Goal: Information Seeking & Learning: Learn about a topic

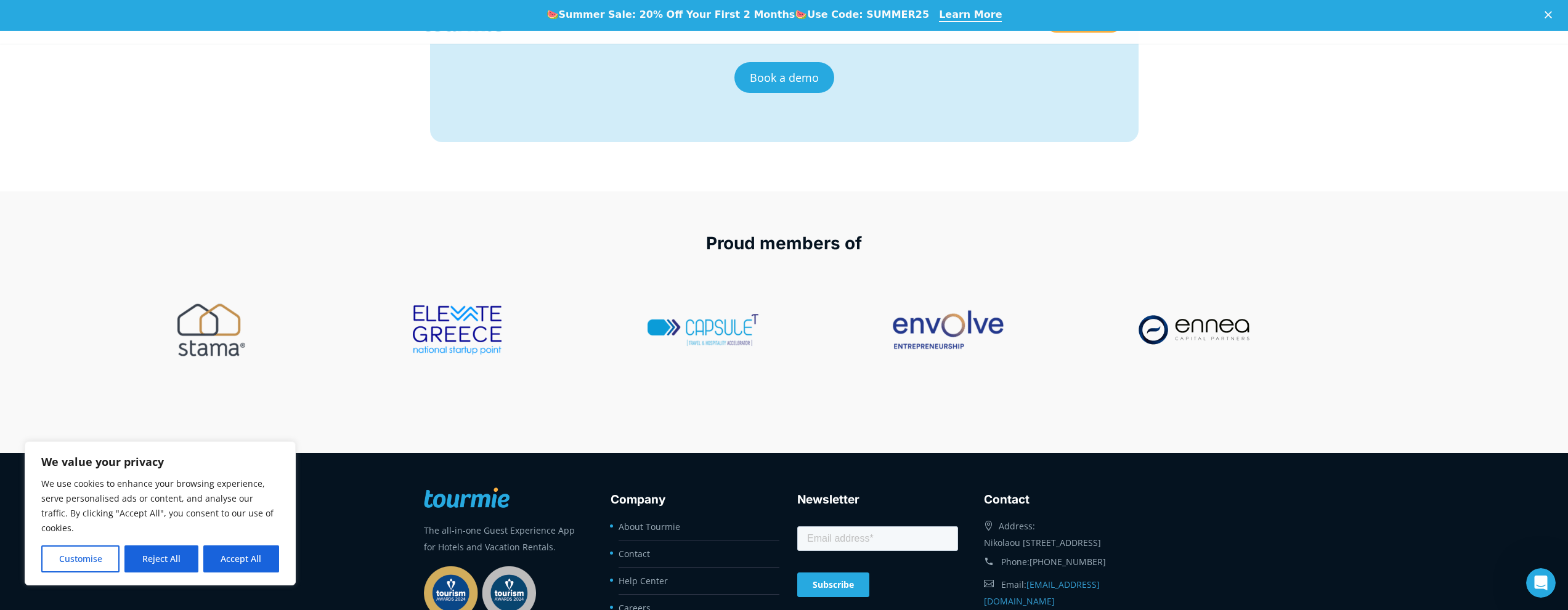
scroll to position [5076, 0]
drag, startPoint x: 1258, startPoint y: 408, endPoint x: 1237, endPoint y: 250, distance: 159.4
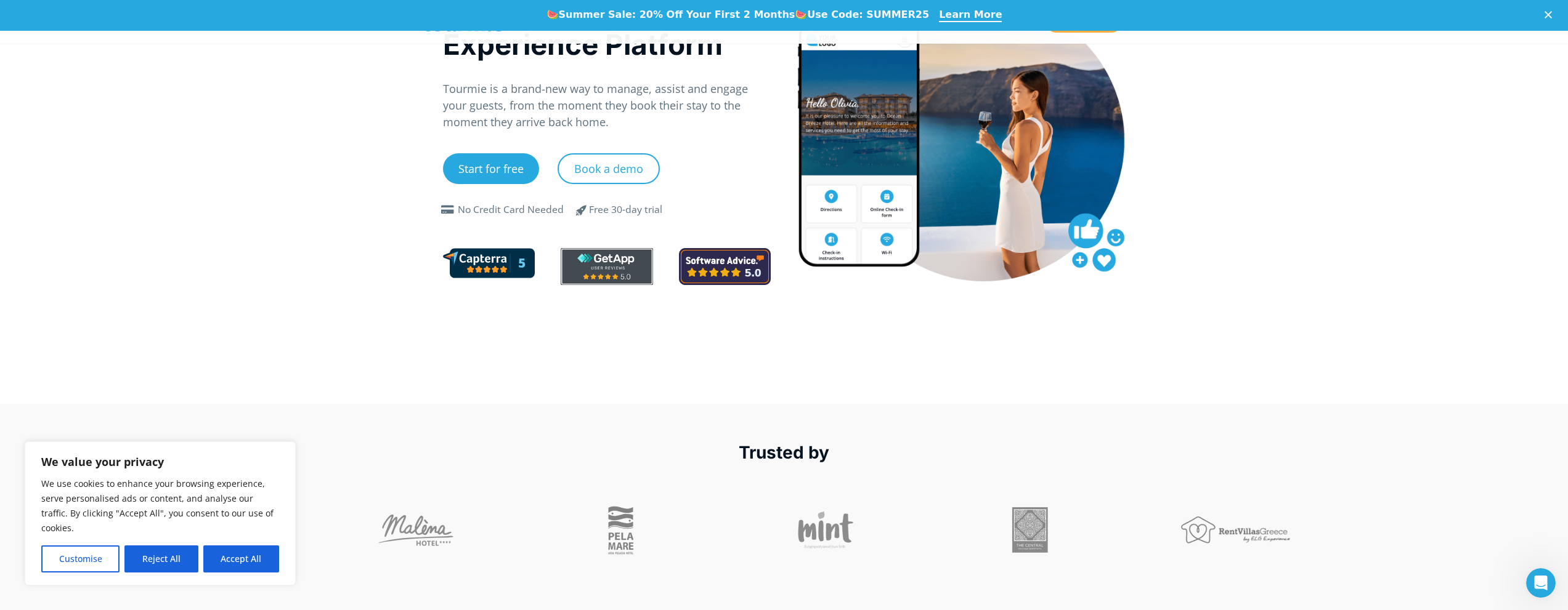
scroll to position [0, 0]
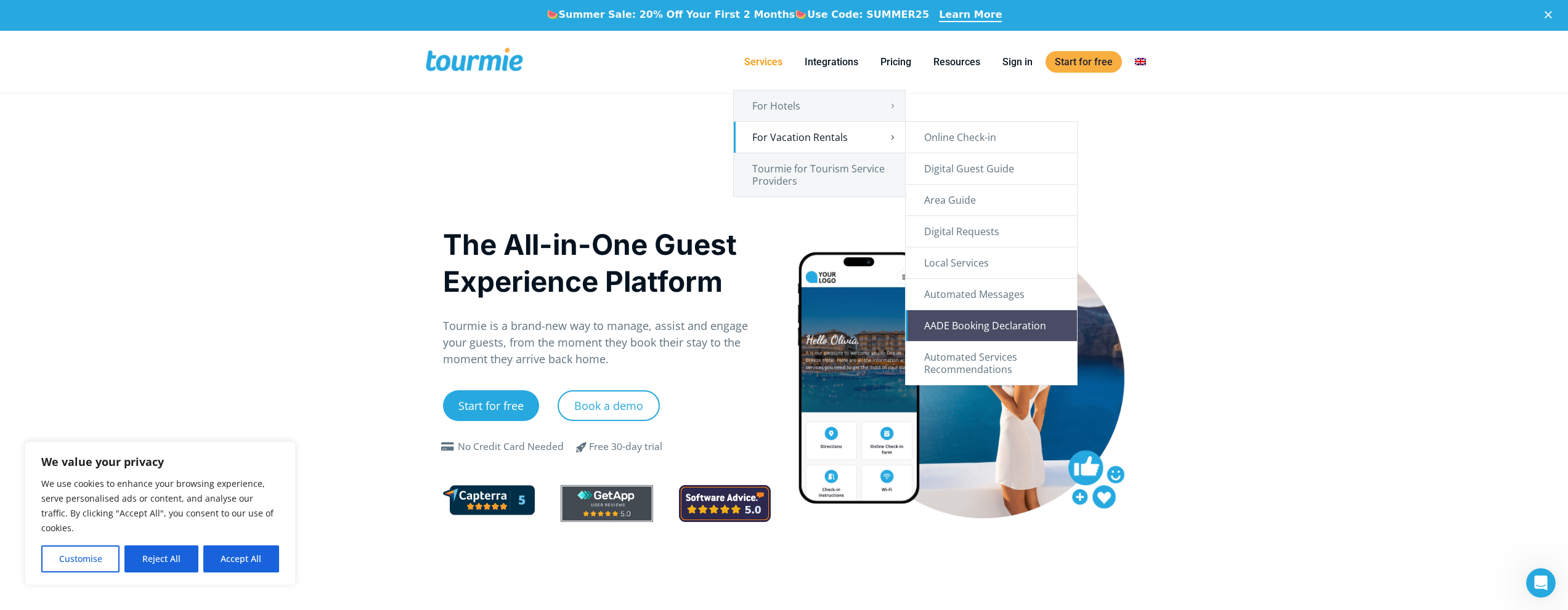
click at [1034, 328] on link "AADE Booking Declaration" at bounding box center [991, 326] width 171 height 31
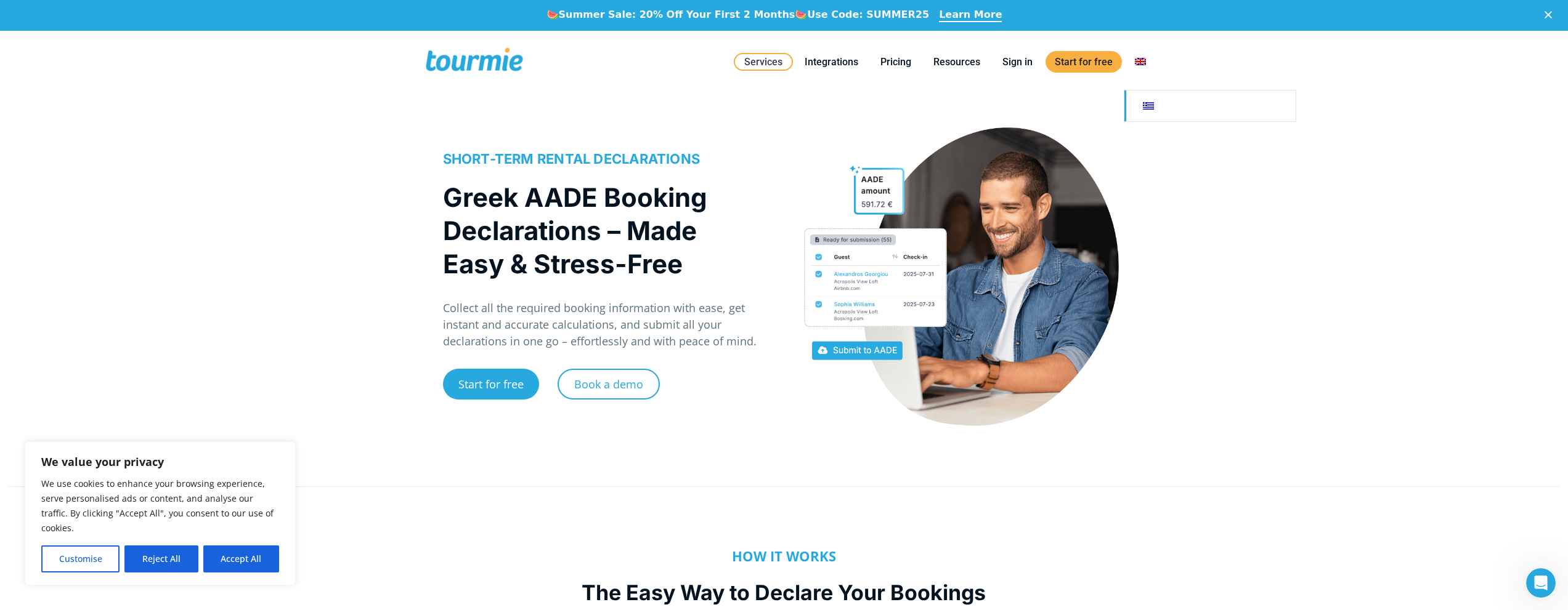
click at [1148, 105] on link at bounding box center [1210, 105] width 171 height 31
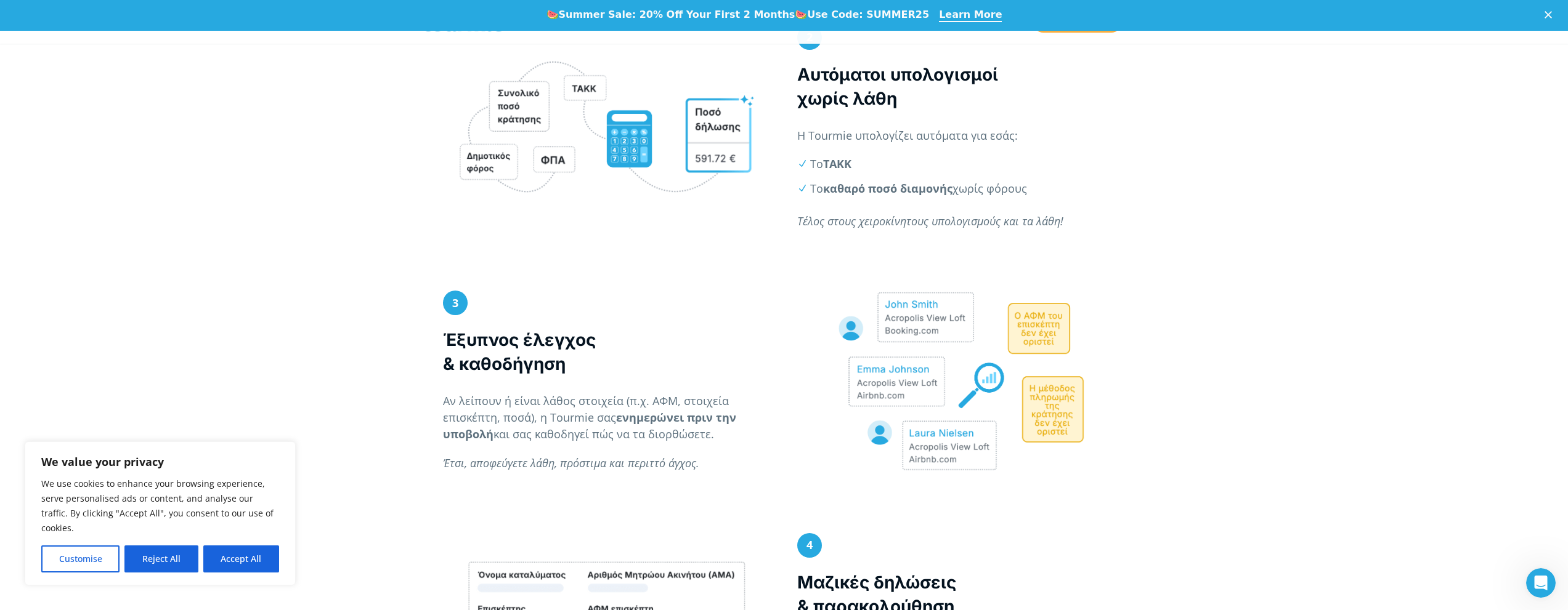
scroll to position [950, 0]
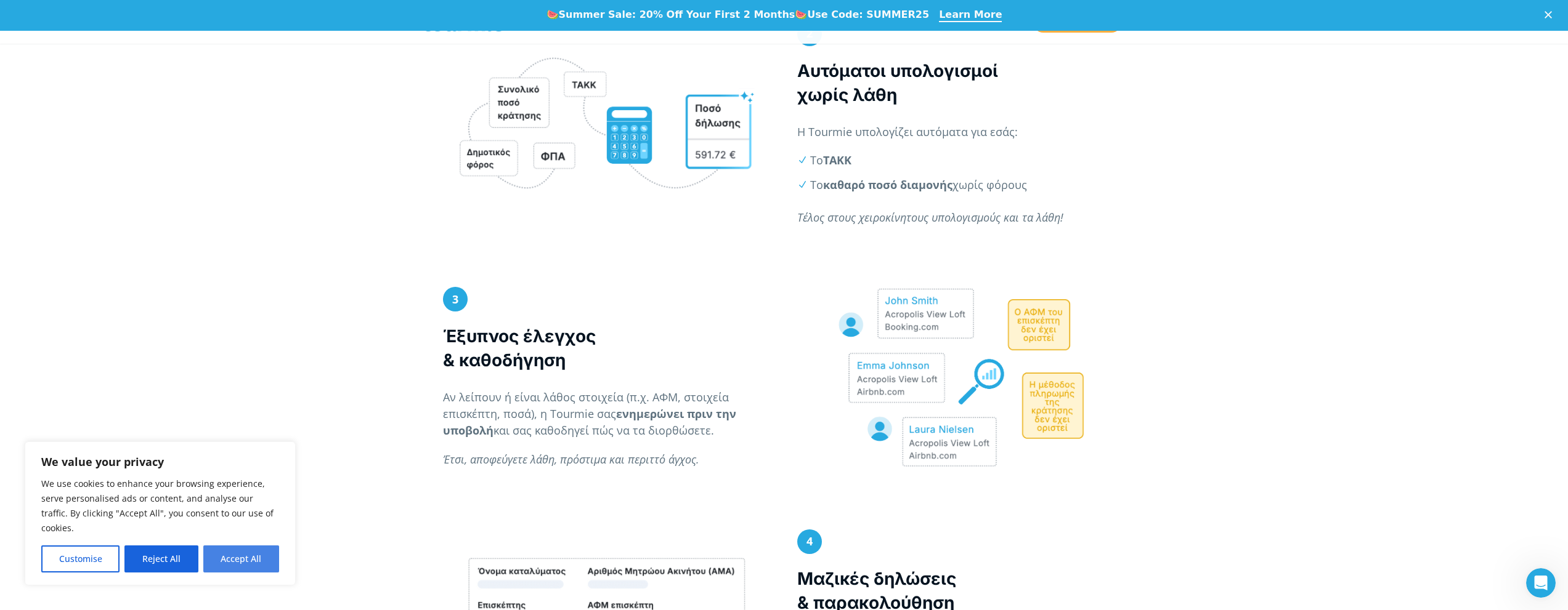
click at [220, 556] on button "Accept All" at bounding box center [241, 559] width 76 height 27
checkbox input "true"
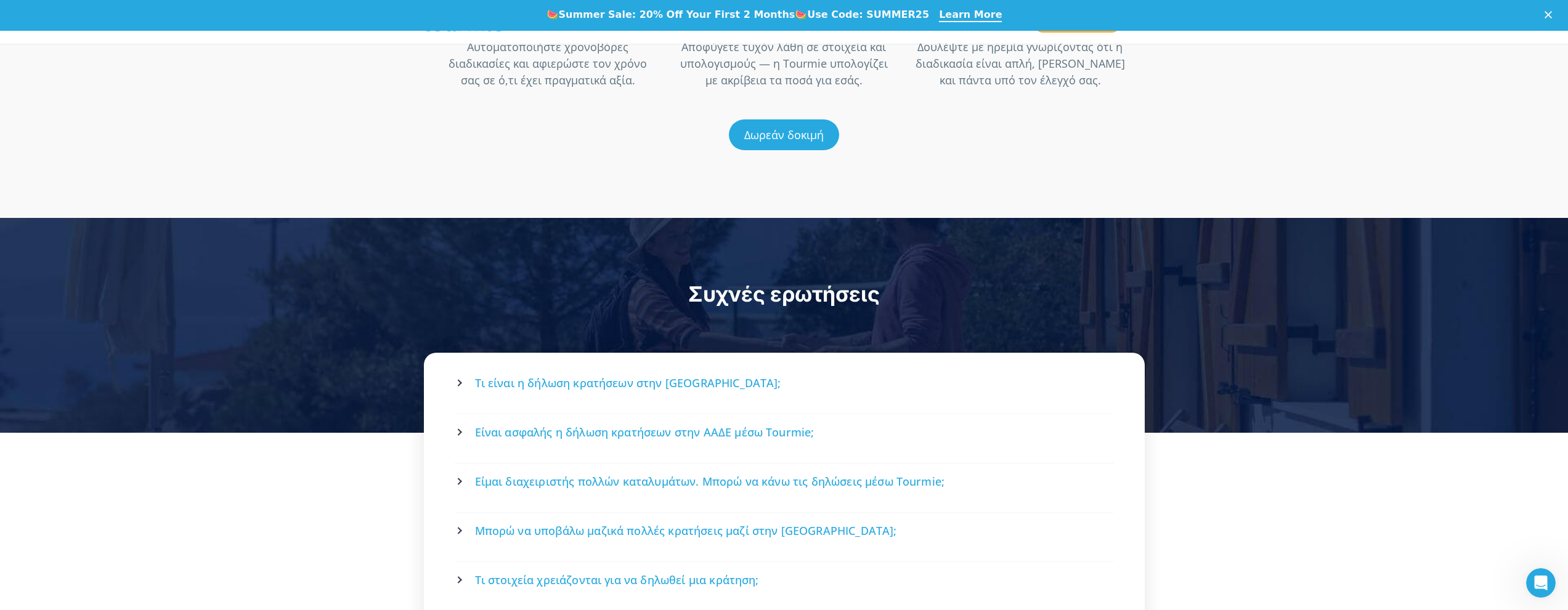
scroll to position [2064, 0]
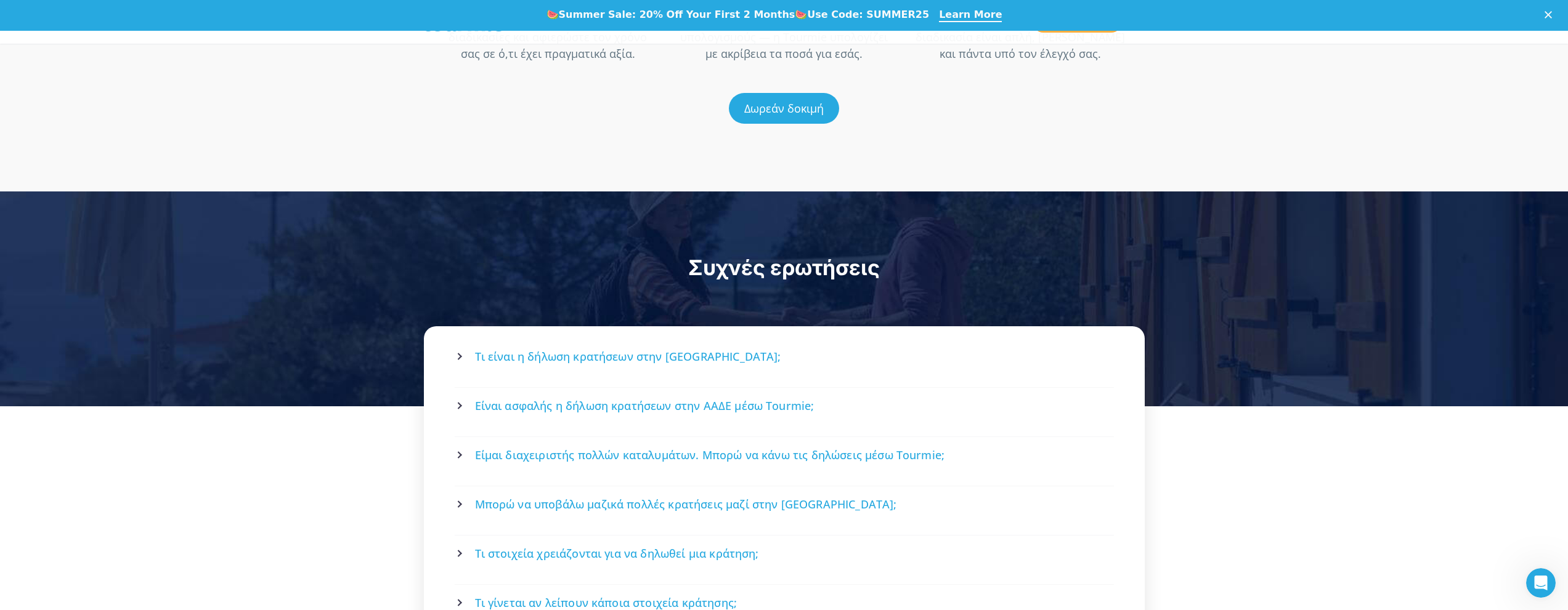
click at [649, 349] on span "Τι είναι η δήλωση κρατήσεων στην ΑΑΔΕ;" at bounding box center [628, 356] width 306 height 15
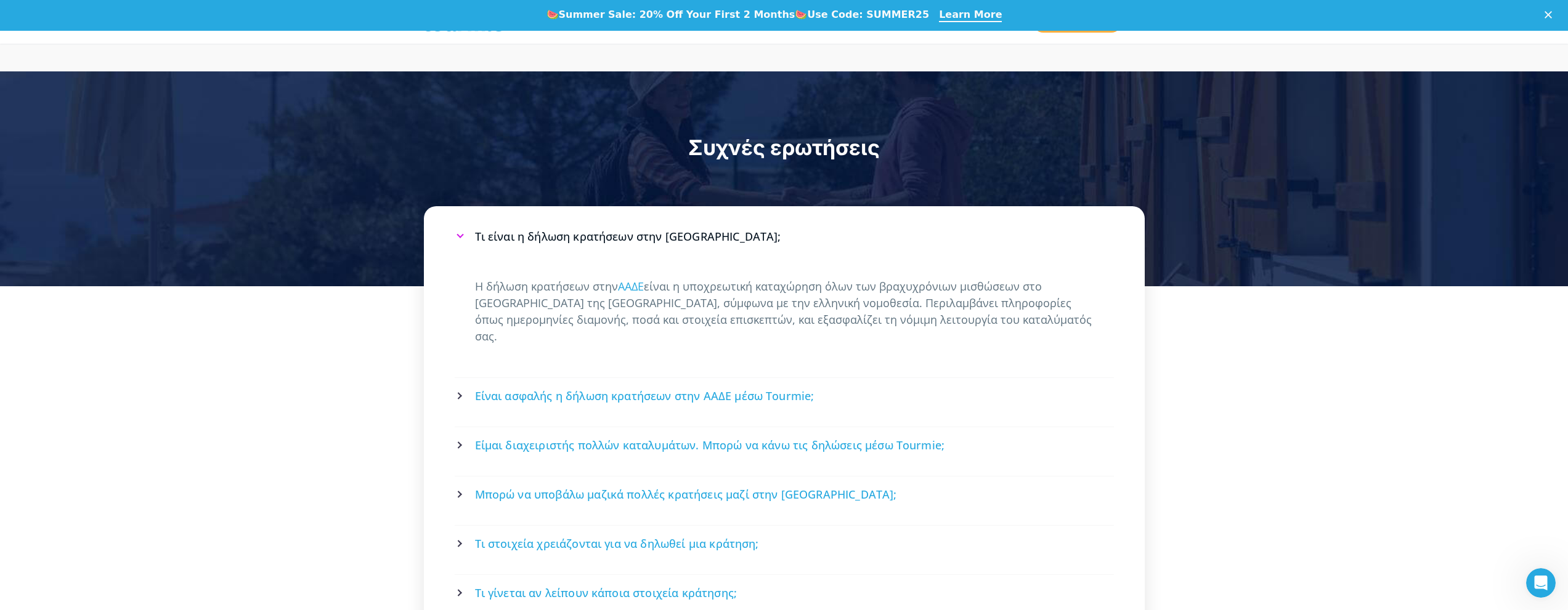
scroll to position [2188, 0]
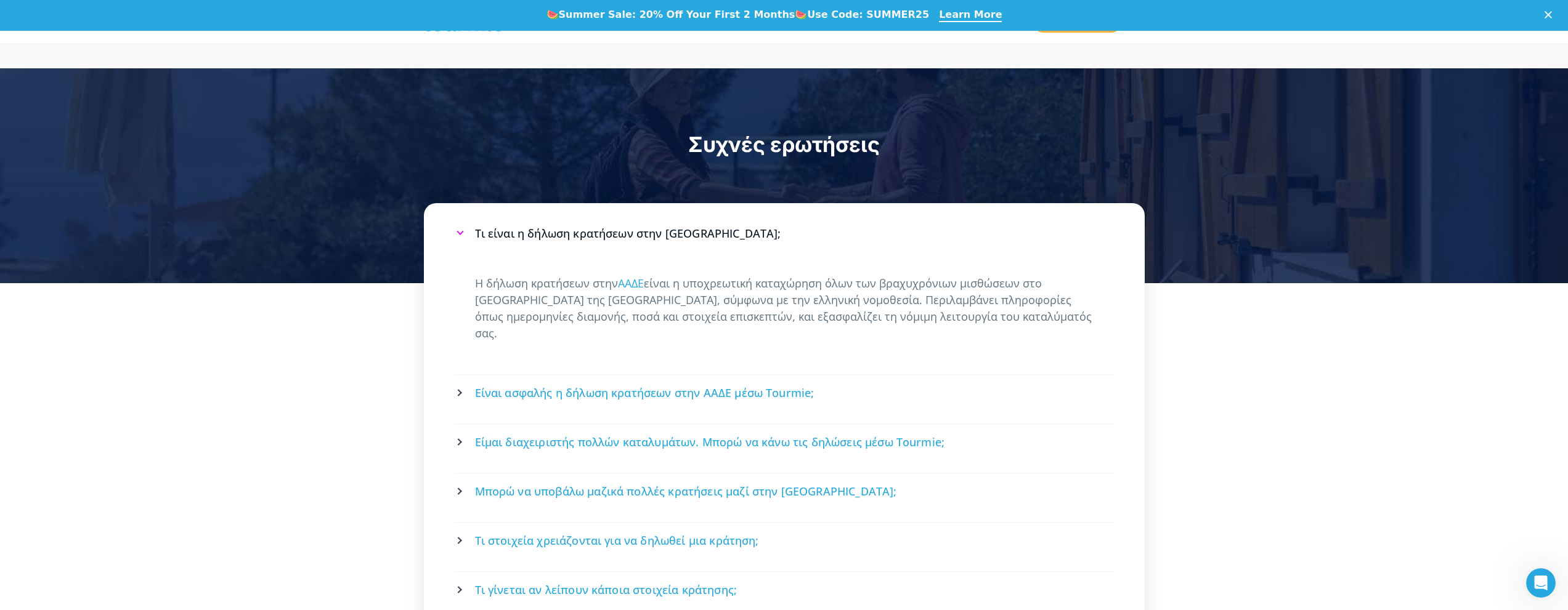
click at [629, 377] on link "Είναι ασφαλής η δήλωση κρατήσεων στην ΑΑΔΕ μέσω Tourmie;" at bounding box center [784, 393] width 656 height 32
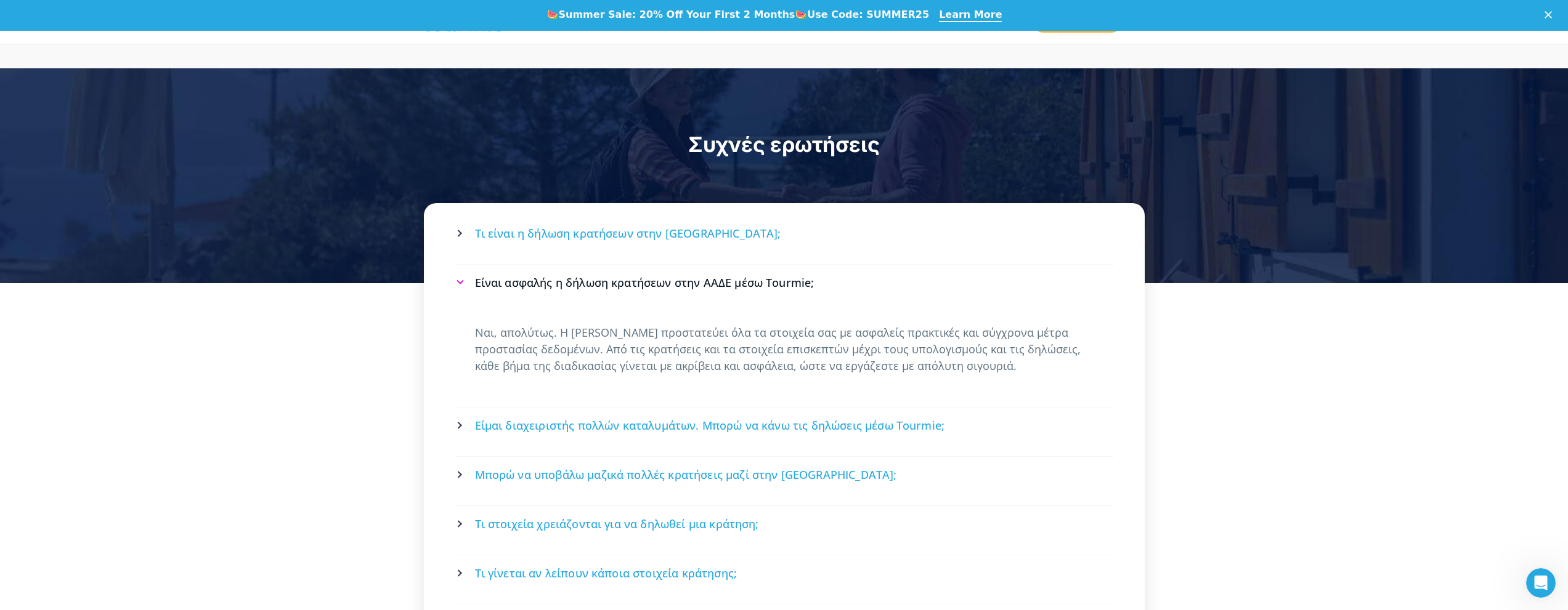
click at [587, 418] on span "Είμαι διαχειριστής πολλών καταλυμάτων. Μπορώ να κάνω τις δηλώσεις μέσω Tourmie;" at bounding box center [709, 425] width 470 height 15
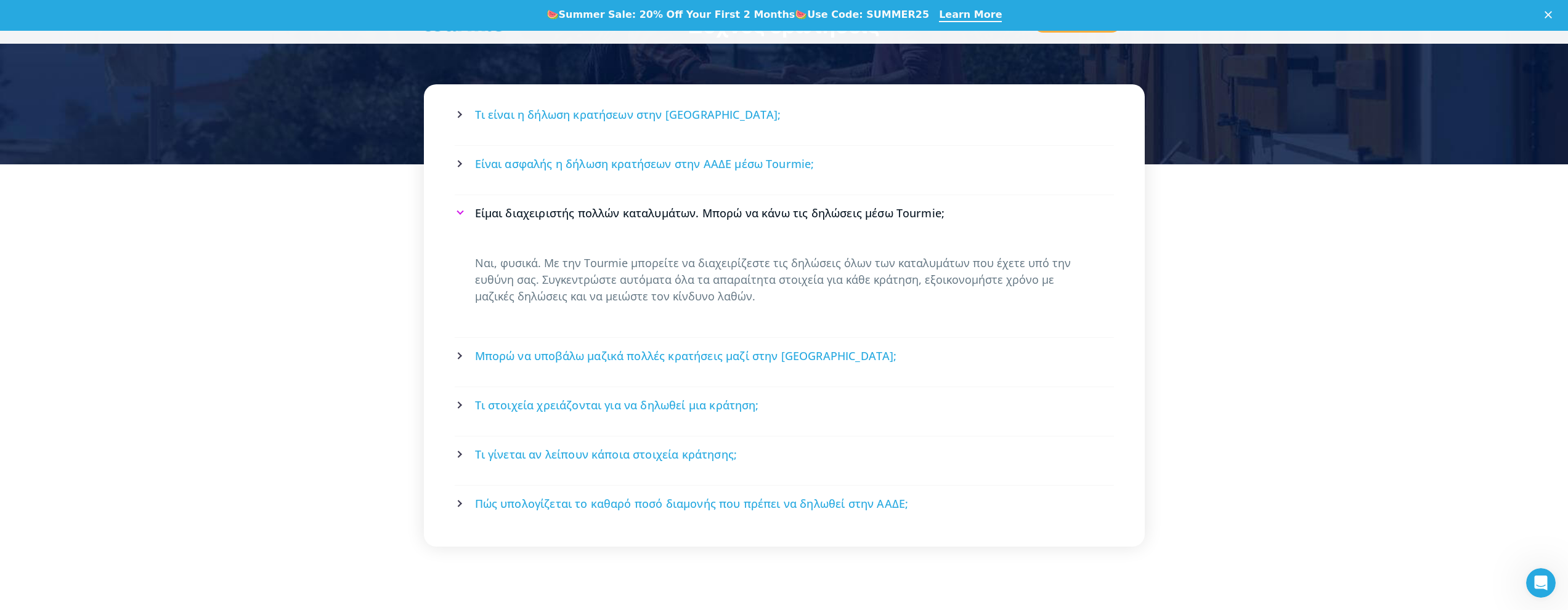
scroll to position [2311, 0]
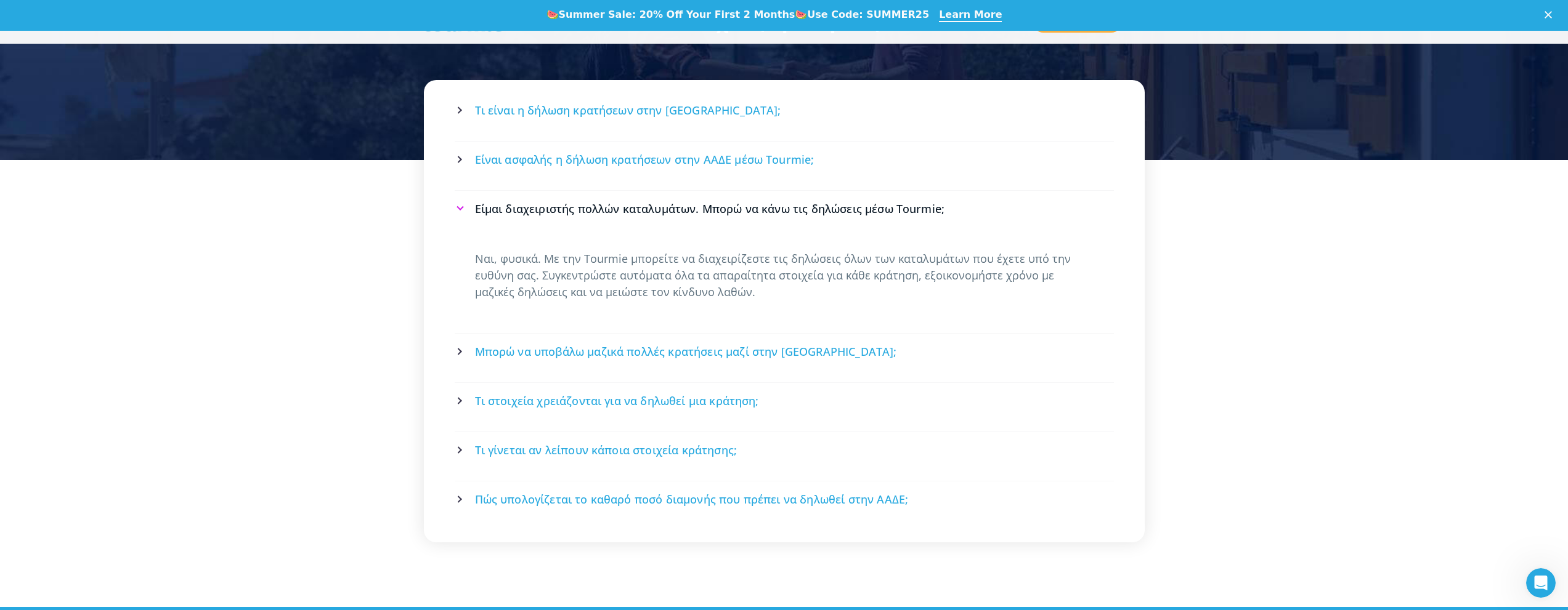
click at [610, 344] on span "Μπορώ να υποβάλω μαζικά πολλές κρατήσεις μαζί στην Tourmie;" at bounding box center [686, 351] width 422 height 15
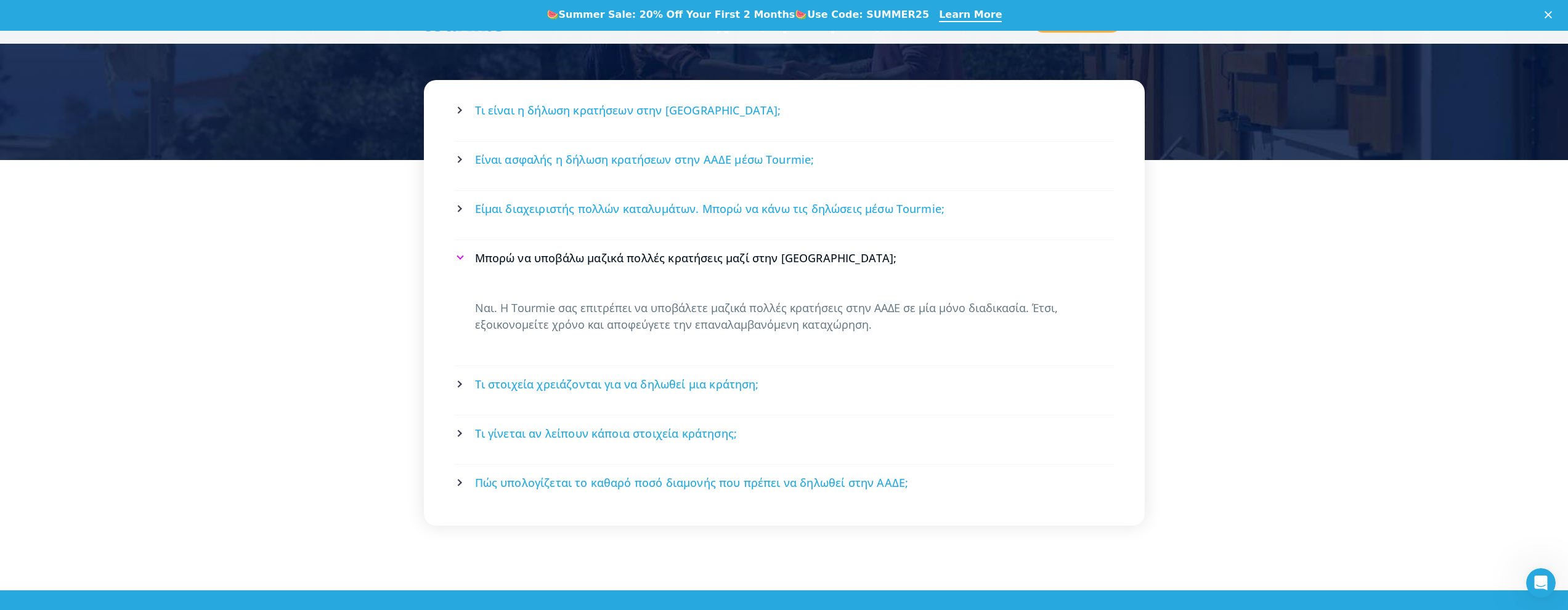
click at [577, 377] on link "Τι στοιχεία χρειάζονται για να δηλωθεί μια κράτηση;" at bounding box center [784, 384] width 656 height 32
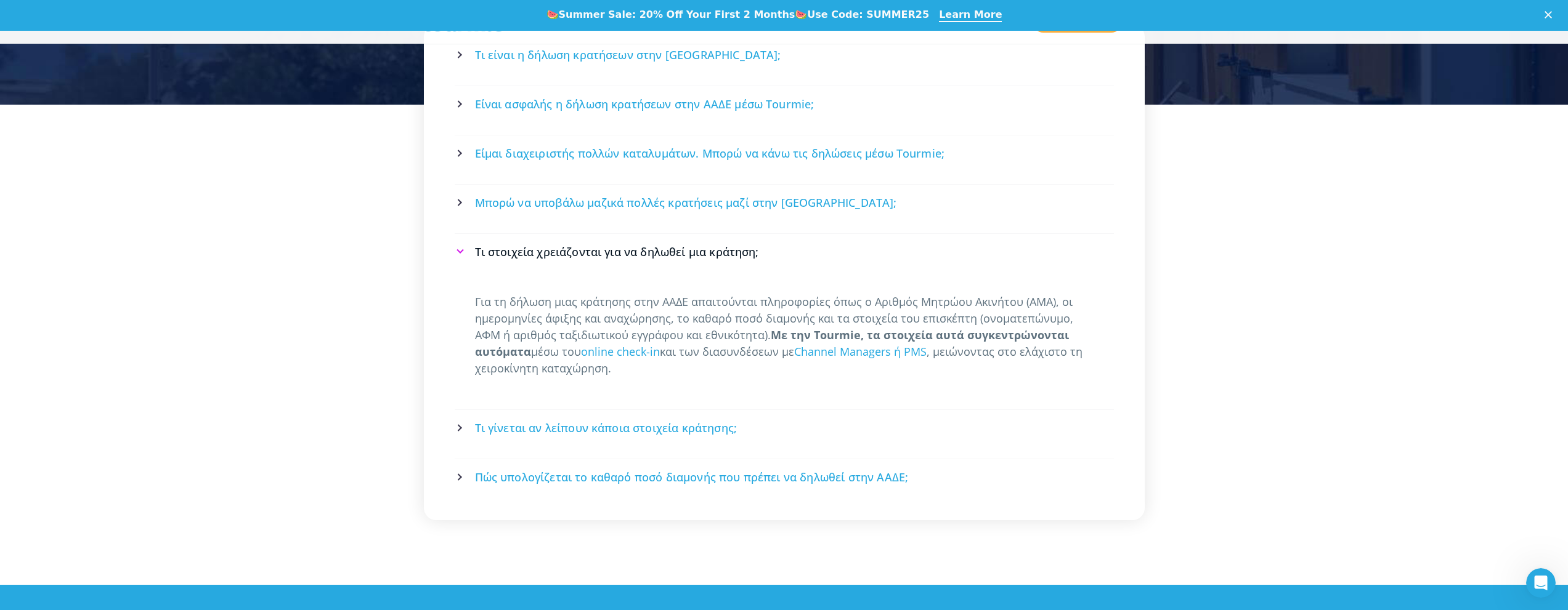
scroll to position [2373, 0]
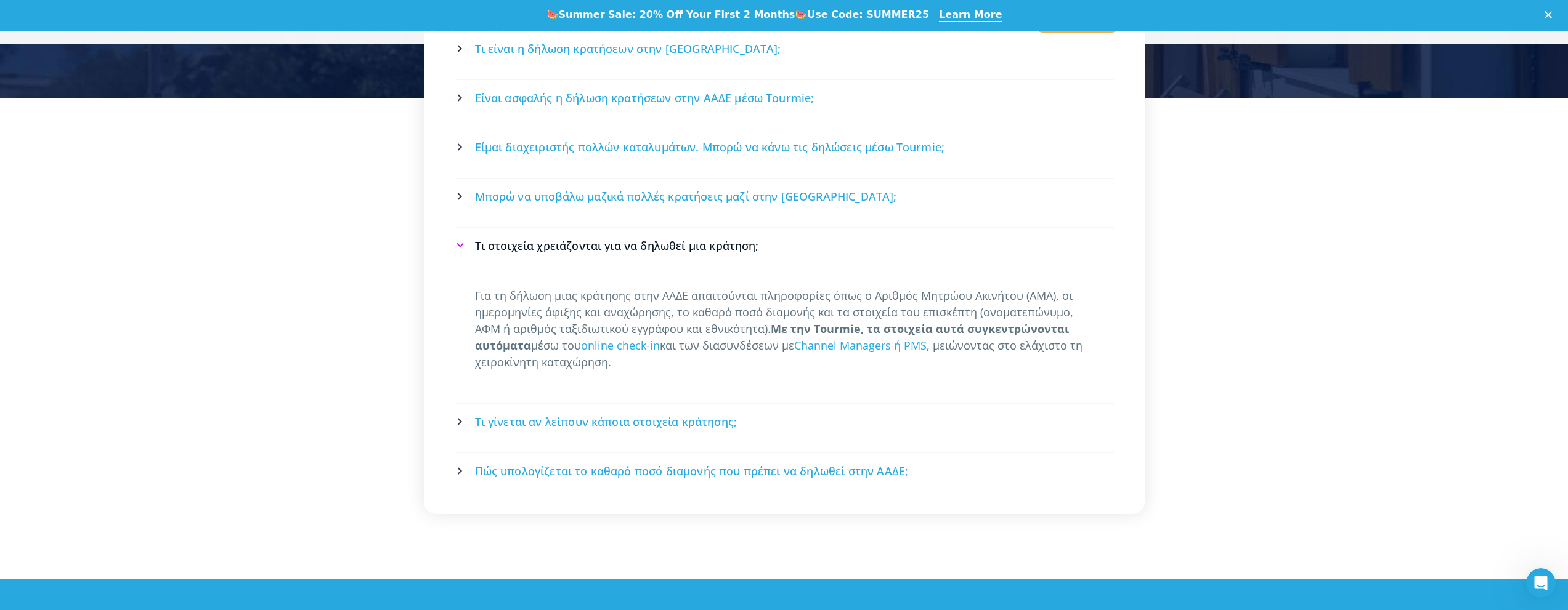
click at [633, 414] on span "Τι γίνεται αν λείπουν κάποια στοιχεία κράτησης;" at bounding box center [606, 421] width 262 height 15
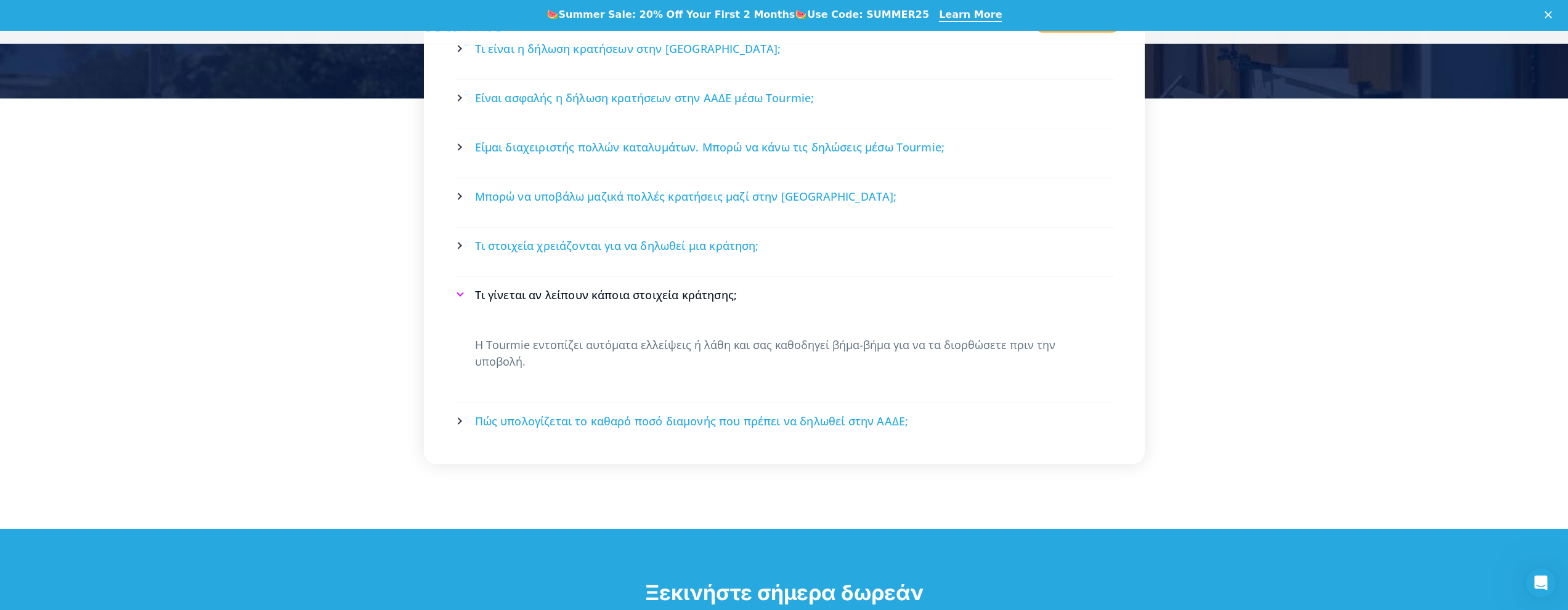
click at [633, 414] on span "Πώς υπολογίζεται το καθαρό ποσό διαμονής που πρέπει να δηλωθεί στην ΑΑΔΕ;" at bounding box center [691, 421] width 434 height 15
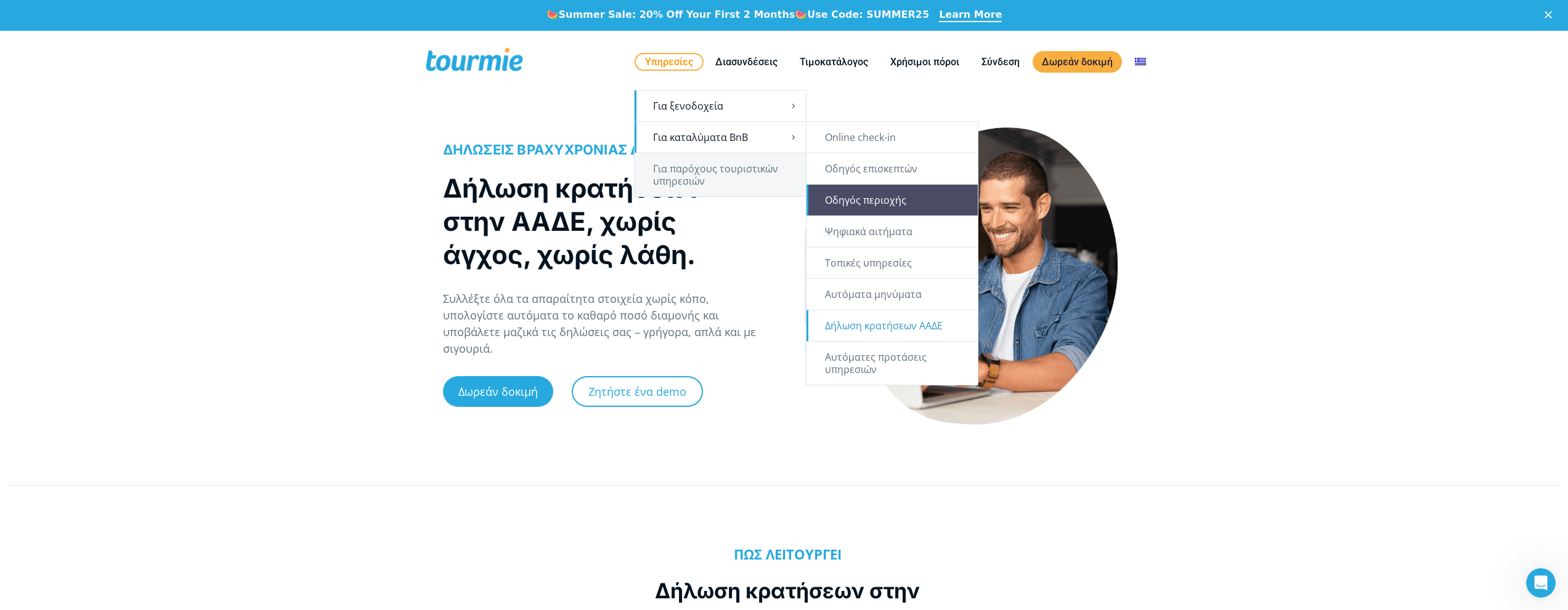
click at [882, 197] on link "Οδηγός περιοχής" at bounding box center [892, 200] width 171 height 31
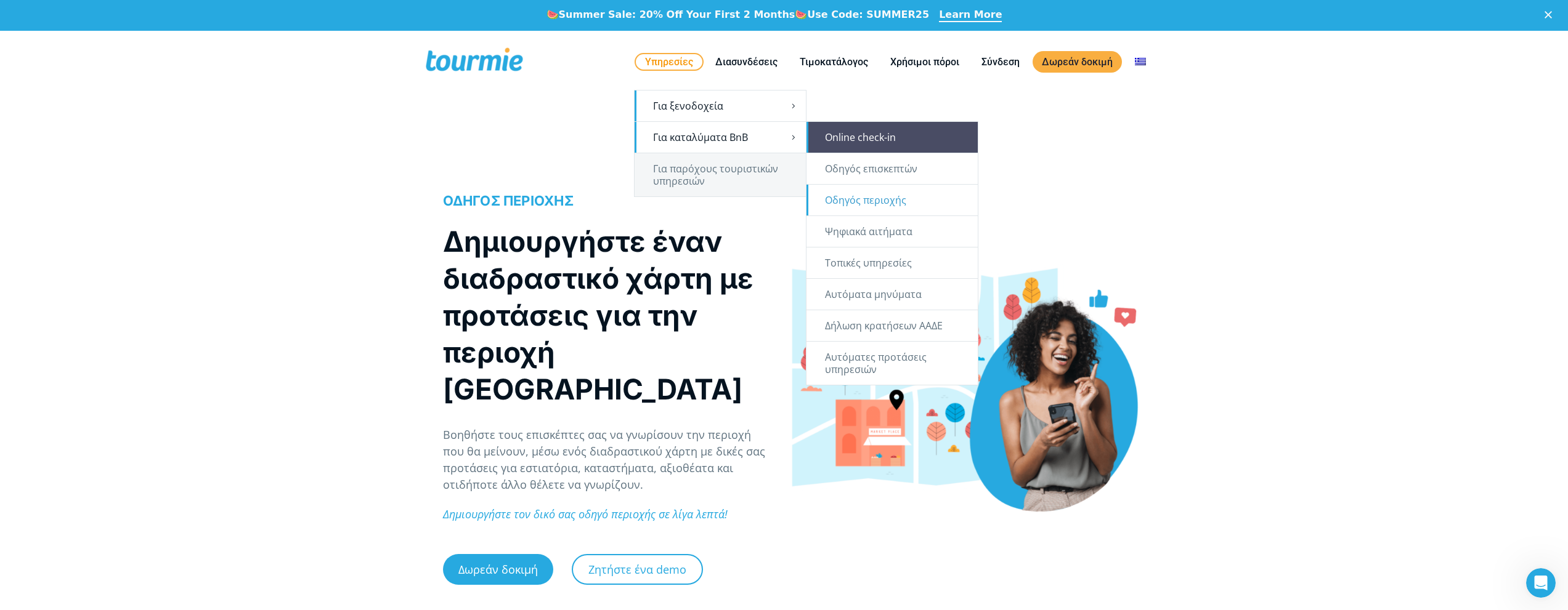
click at [904, 146] on link "Online check-in" at bounding box center [892, 137] width 171 height 31
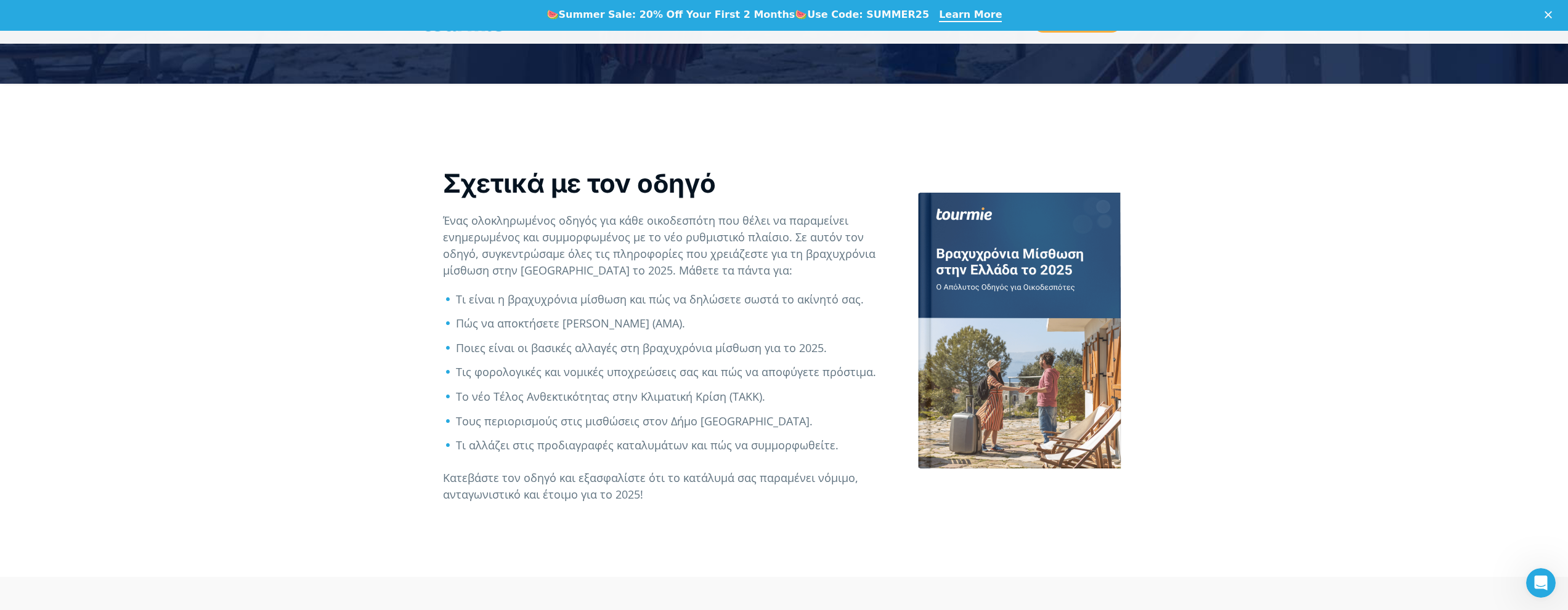
scroll to position [509, 0]
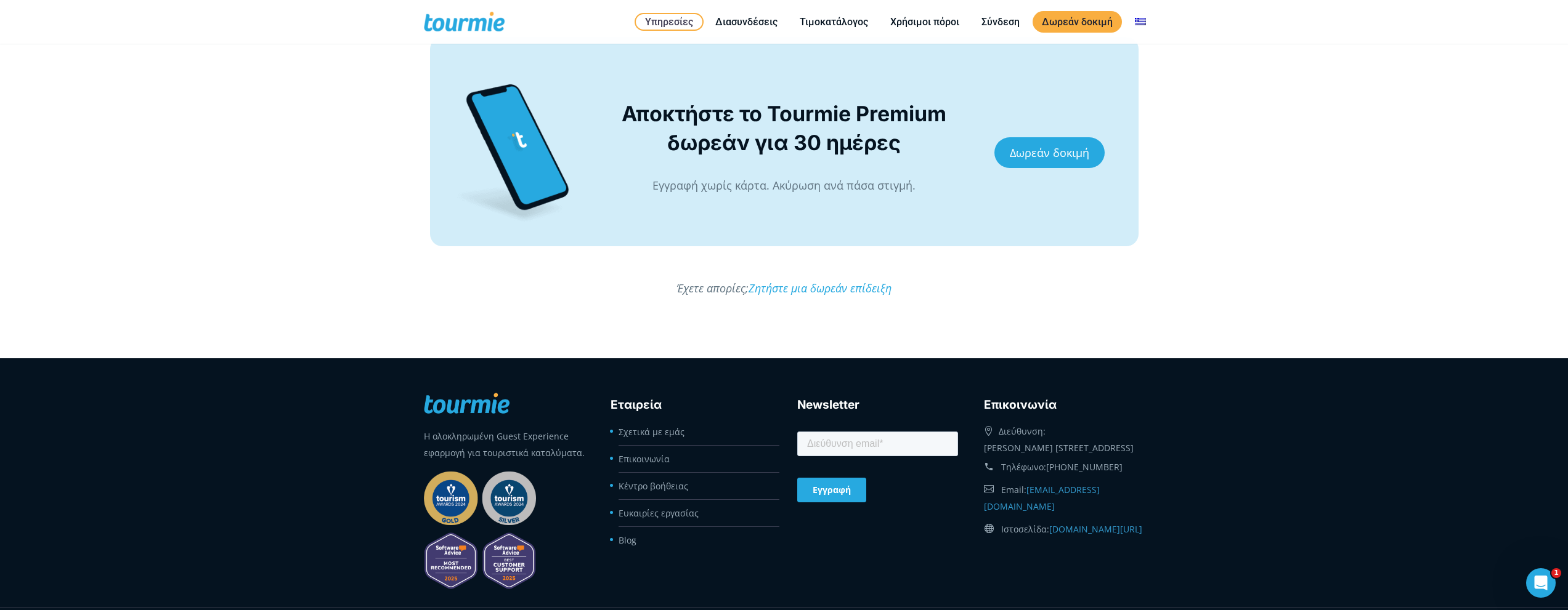
scroll to position [3118, 0]
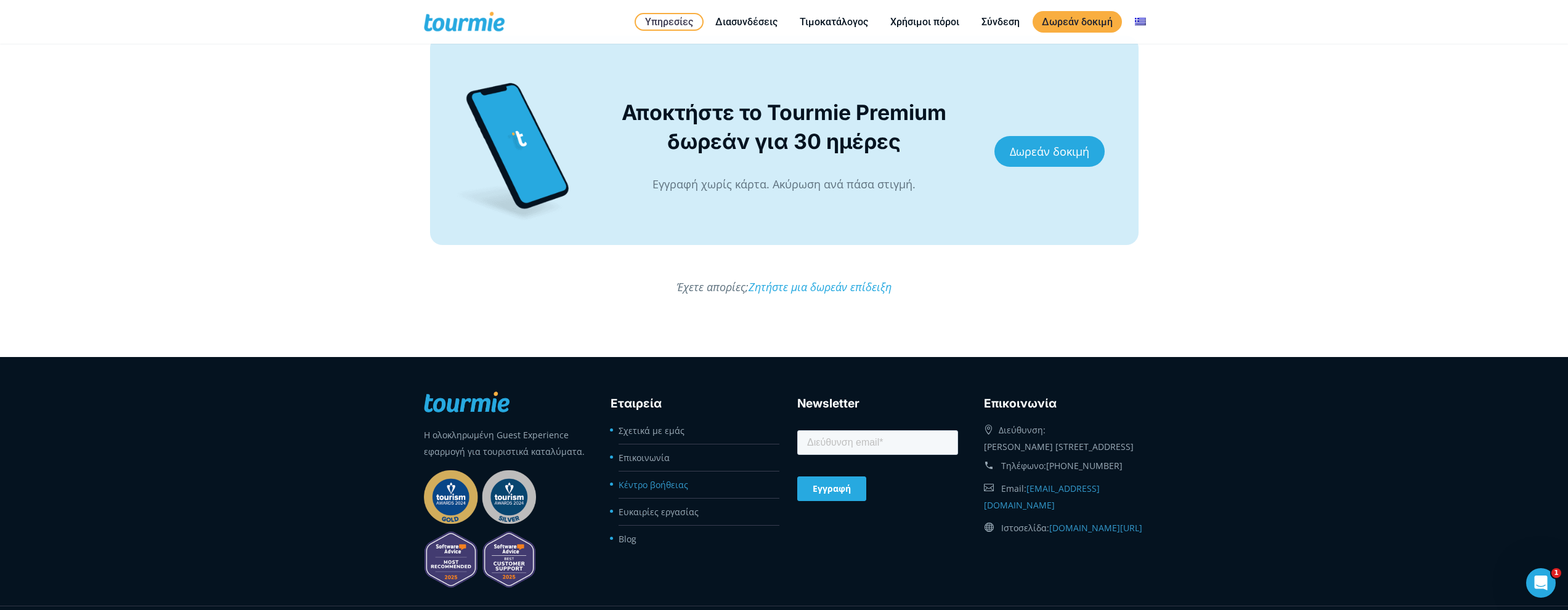
click at [651, 488] on link "Κέντρο βοήθειας" at bounding box center [653, 485] width 70 height 12
